Goal: Information Seeking & Learning: Learn about a topic

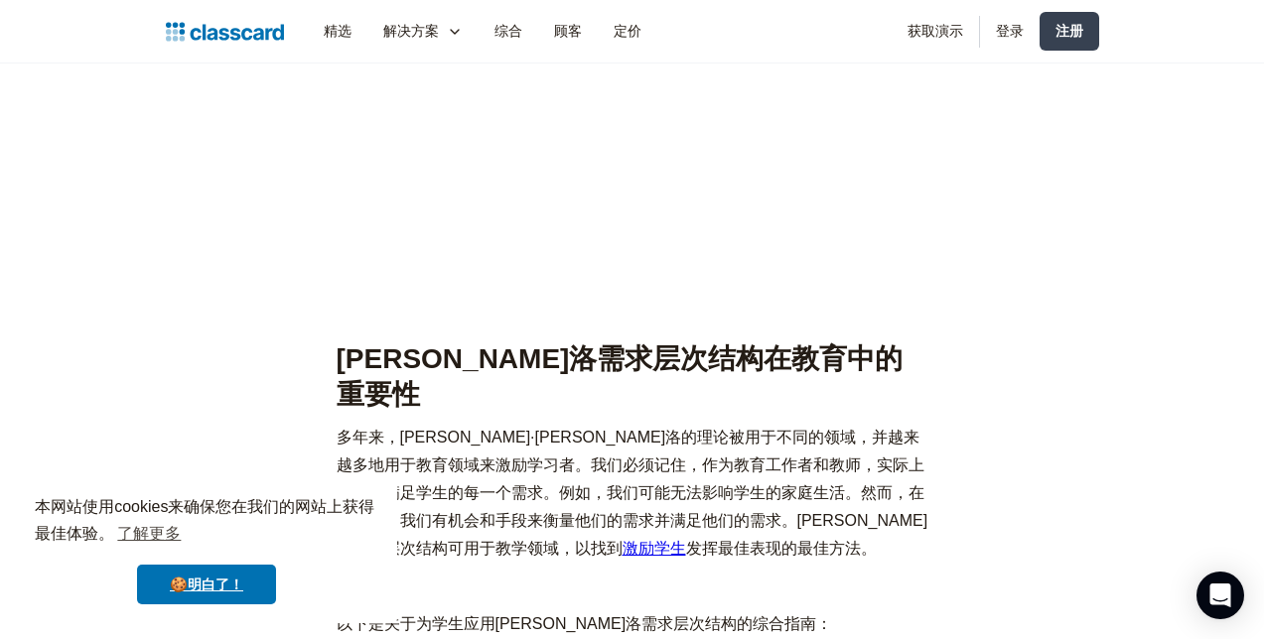
scroll to position [1560, 0]
click at [239, 580] on link "🍪明白了！" at bounding box center [206, 585] width 139 height 40
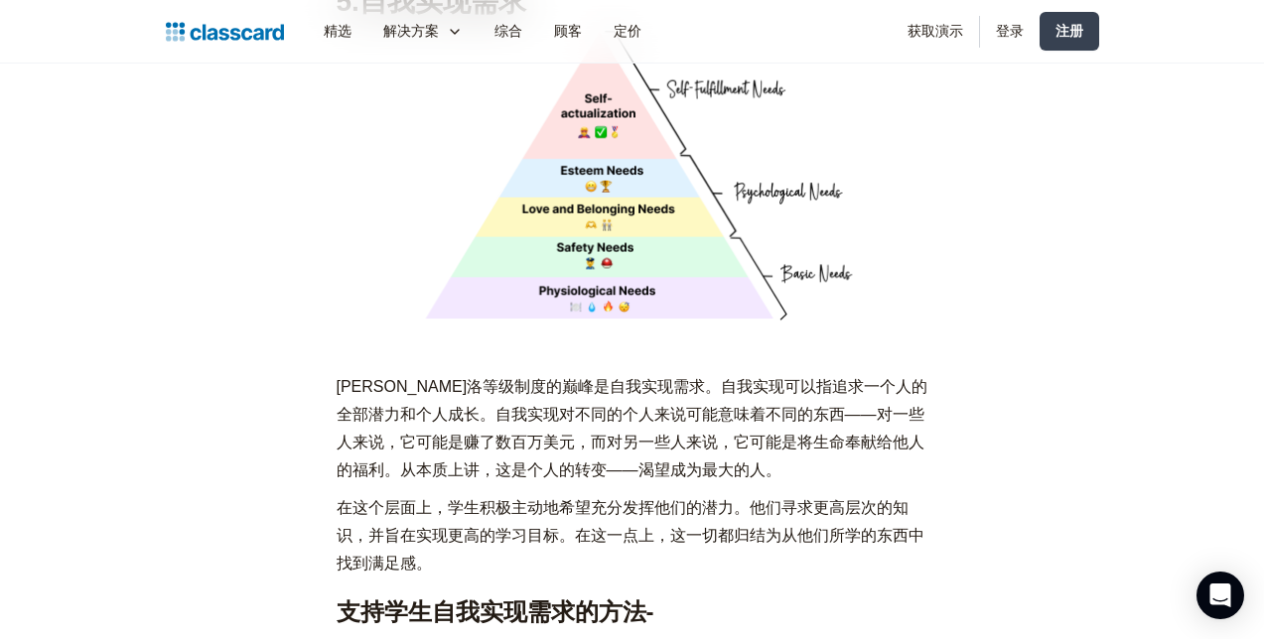
scroll to position [7334, 0]
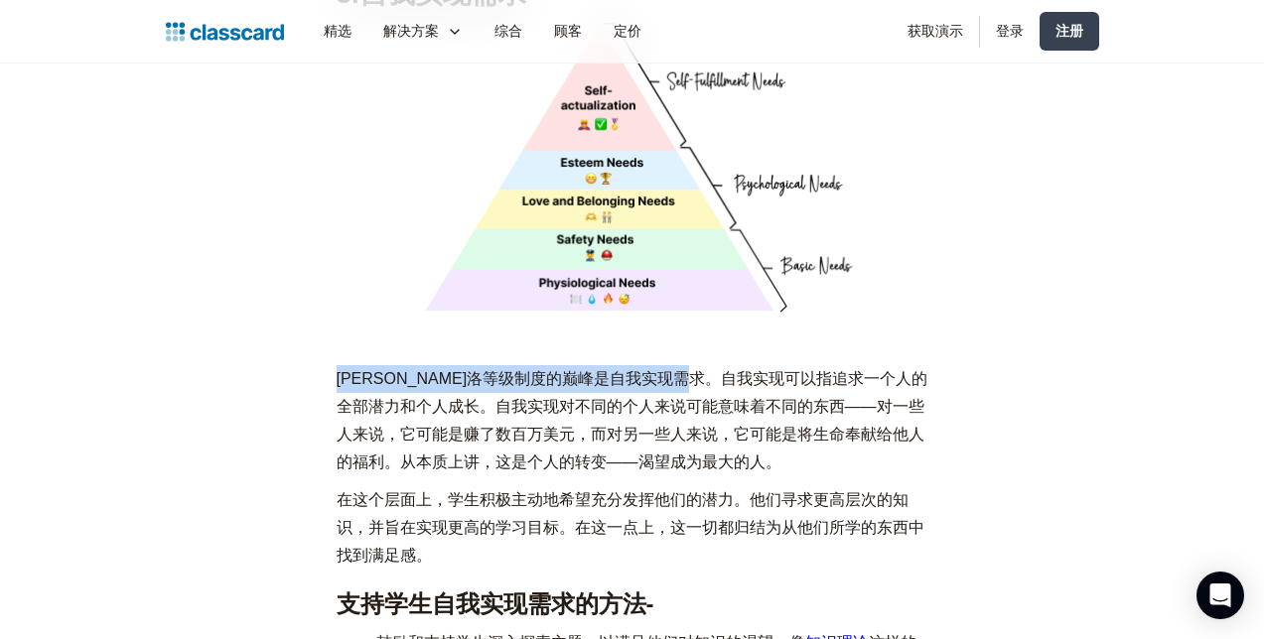
drag, startPoint x: 340, startPoint y: 243, endPoint x: 766, endPoint y: 237, distance: 426.9
click at [766, 365] on p "[PERSON_NAME]洛等级制度的巅峰是自我实现需求。自我实现可以指追求一个人的全部潜力和个人成长。自我实现对不同的个人来说可能意味着不同的东西——对一些…" at bounding box center [633, 420] width 592 height 111
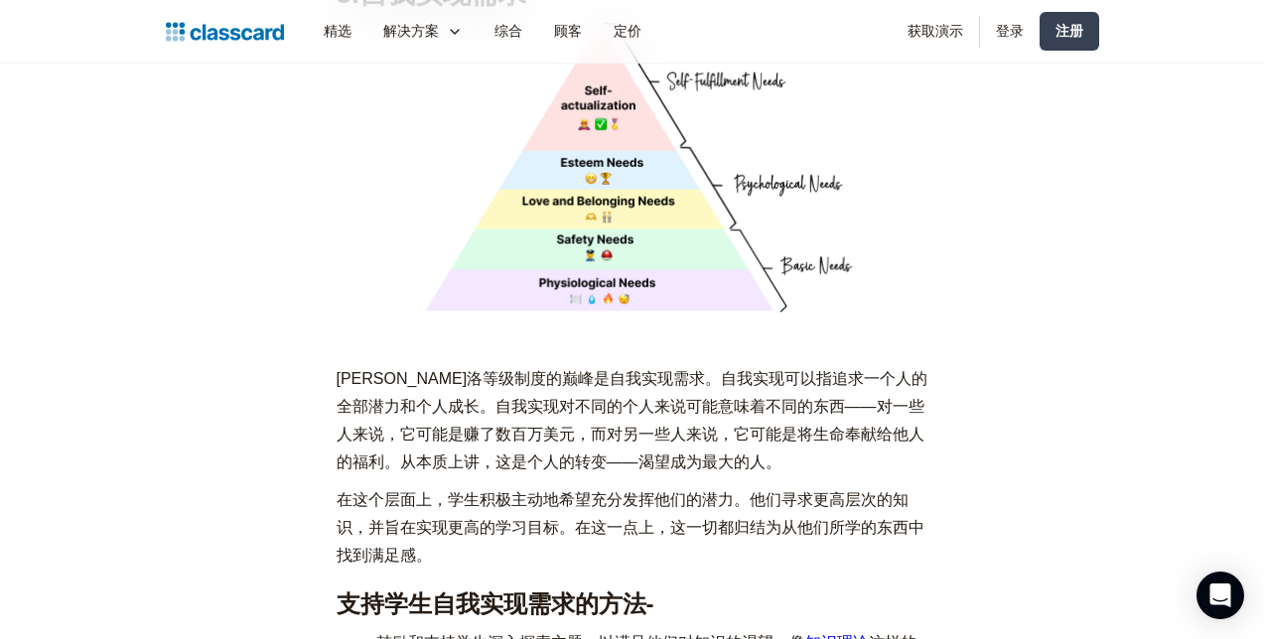
click at [864, 365] on p "[PERSON_NAME]洛等级制度的巅峰是自我实现需求。自我实现可以指追求一个人的全部潜力和个人成长。自我实现对不同的个人来说可能意味着不同的东西——对一些…" at bounding box center [633, 420] width 592 height 111
drag, startPoint x: 618, startPoint y: 244, endPoint x: 751, endPoint y: 244, distance: 133.0
click at [751, 365] on p "[PERSON_NAME]洛等级制度的巅峰是自我实现需求。自我实现可以指追求一个人的全部潜力和个人成长。自我实现对不同的个人来说可能意味着不同的东西——对一些…" at bounding box center [633, 420] width 592 height 111
click at [758, 365] on p "[PERSON_NAME]洛等级制度的巅峰是自我实现需求。自我实现可以指追求一个人的全部潜力和个人成长。自我实现对不同的个人来说可能意味着不同的东西——对一些…" at bounding box center [633, 420] width 592 height 111
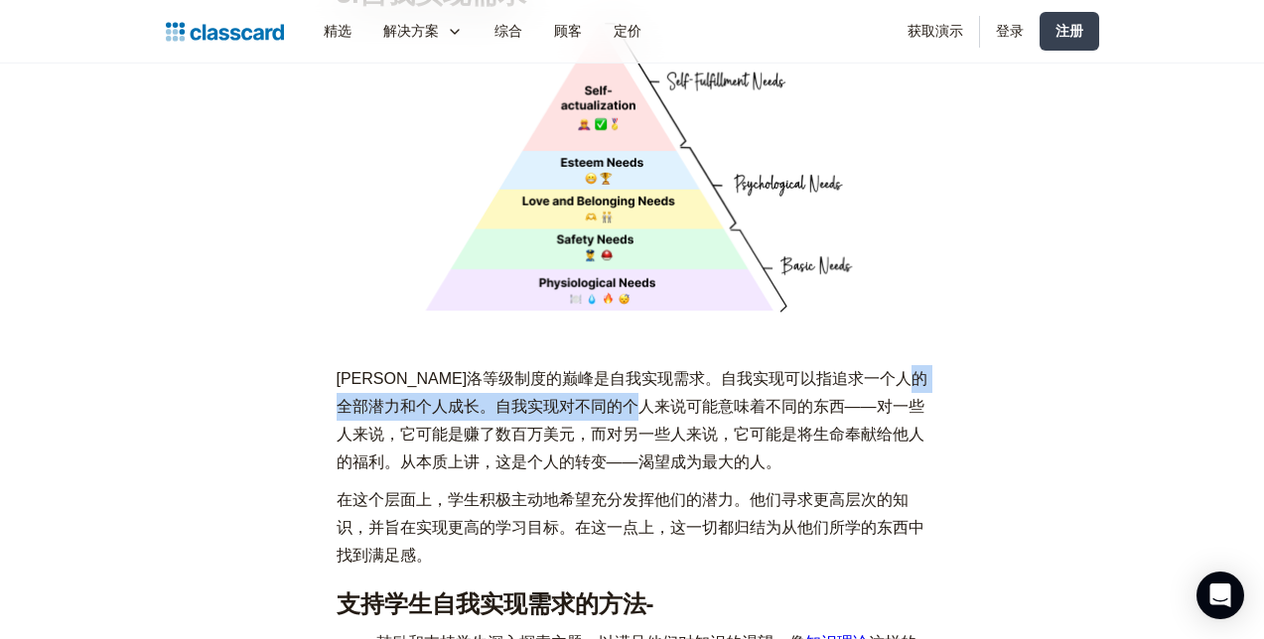
drag, startPoint x: 404, startPoint y: 271, endPoint x: 715, endPoint y: 264, distance: 310.8
click at [715, 365] on p "[PERSON_NAME]洛等级制度的巅峰是自我实现需求。自我实现可以指追求一个人的全部潜力和个人成长。自我实现对不同的个人来说可能意味着不同的东西——对一些…" at bounding box center [633, 420] width 592 height 111
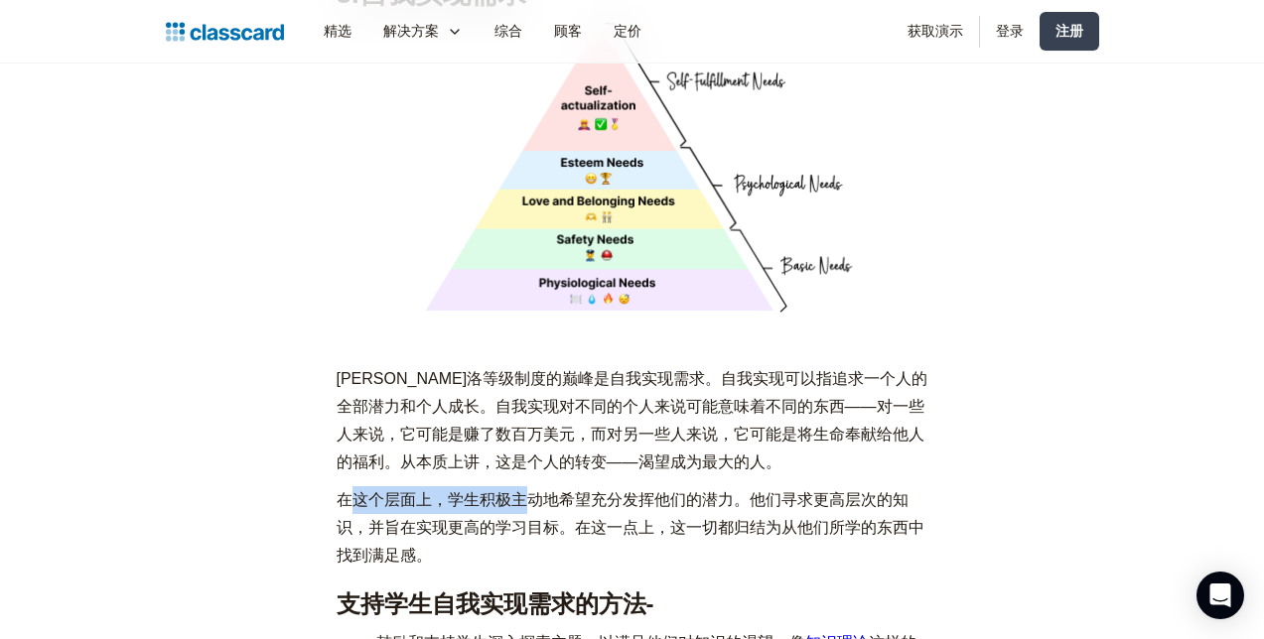
drag, startPoint x: 348, startPoint y: 361, endPoint x: 528, endPoint y: 351, distance: 180.0
click at [528, 486] on p "在这个层面上，学生积极主动地希望充分发挥他们的潜力。他们寻求更高层次的知识，并旨在实现更高的学习目标。在这一点上，这一切都归结为从他们所学的东西中找到满足感。" at bounding box center [633, 527] width 592 height 83
click at [604, 486] on p "在这个层面上，学生积极主动地希望充分发挥他们的潜力。他们寻求更高层次的知识，并旨在实现更高的学习目标。在这一点上，这一切都归结为从他们所学的东西中找到满足感。" at bounding box center [633, 527] width 592 height 83
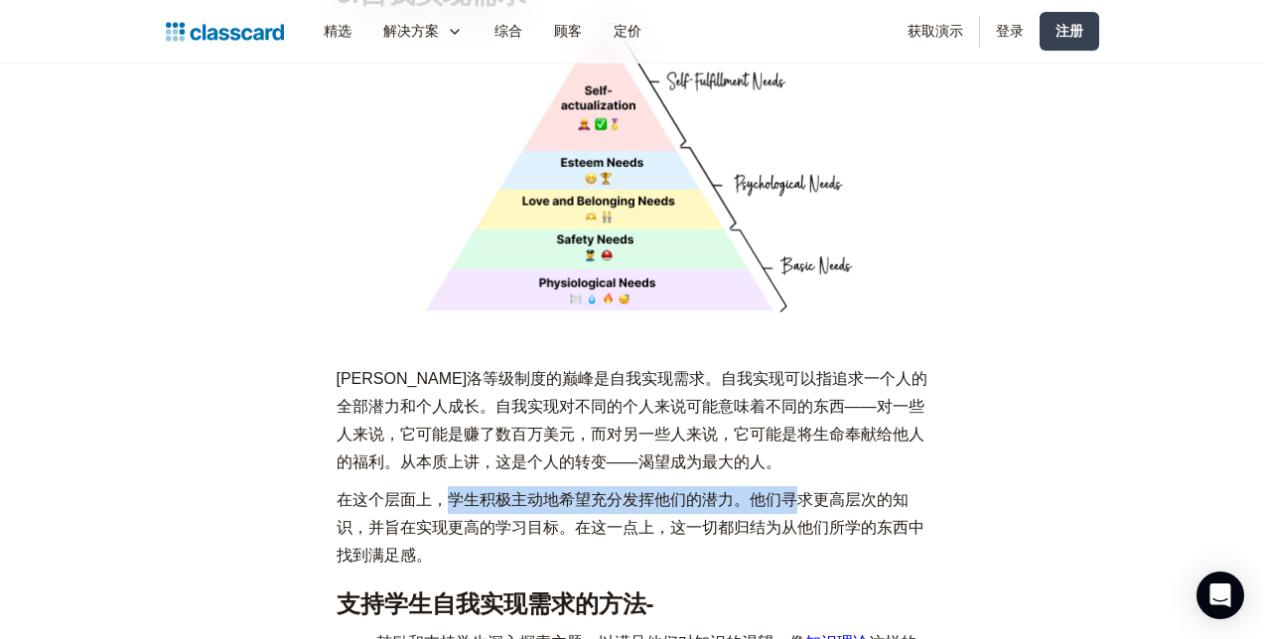
drag, startPoint x: 446, startPoint y: 358, endPoint x: 802, endPoint y: 359, distance: 356.4
click at [802, 486] on p "在这个层面上，学生积极主动地希望充分发挥他们的潜力。他们寻求更高层次的知识，并旨在实现更高的学习目标。在这一点上，这一切都归结为从他们所学的东西中找到满足感。" at bounding box center [633, 527] width 592 height 83
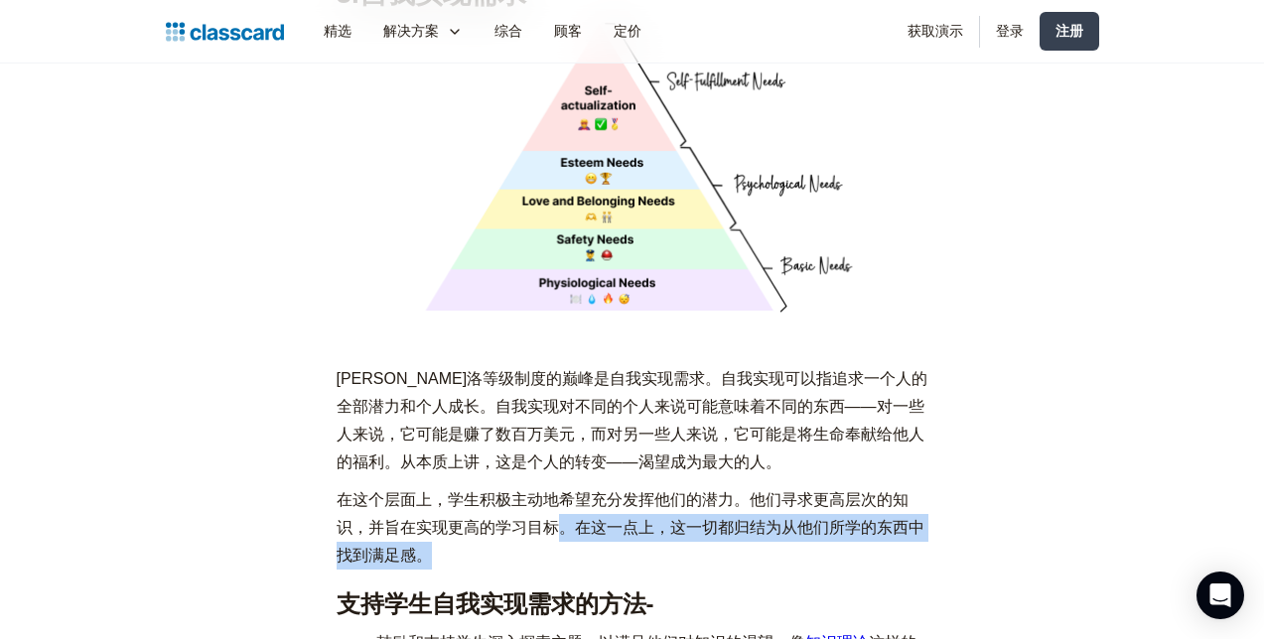
drag, startPoint x: 564, startPoint y: 391, endPoint x: 440, endPoint y: 423, distance: 128.1
click at [440, 486] on p "在这个层面上，学生积极主动地希望充分发挥他们的潜力。他们寻求更高层次的知识，并旨在实现更高的学习目标。在这一点上，这一切都归结为从他们所学的东西中找到满足感。" at bounding box center [633, 527] width 592 height 83
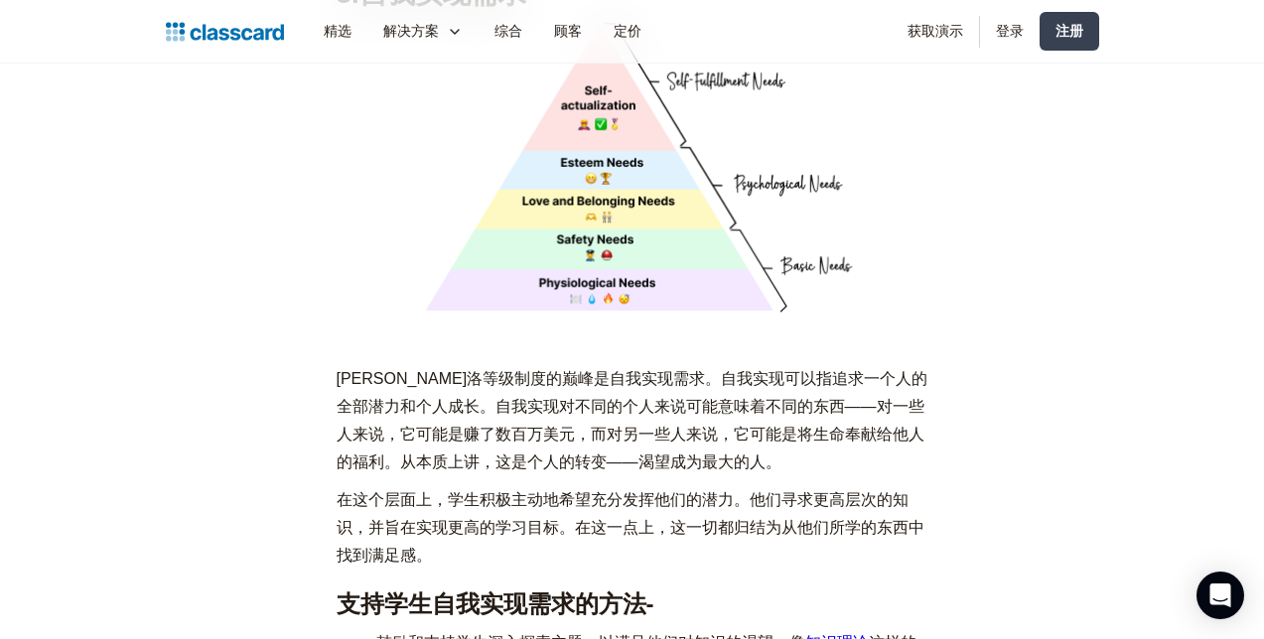
click at [604, 486] on p "在这个层面上，学生积极主动地希望充分发挥他们的潜力。他们寻求更高层次的知识，并旨在实现更高的学习目标。在这一点上，这一切都归结为从他们所学的东西中找到满足感。" at bounding box center [633, 527] width 592 height 83
